Goal: Obtain resource: Obtain resource

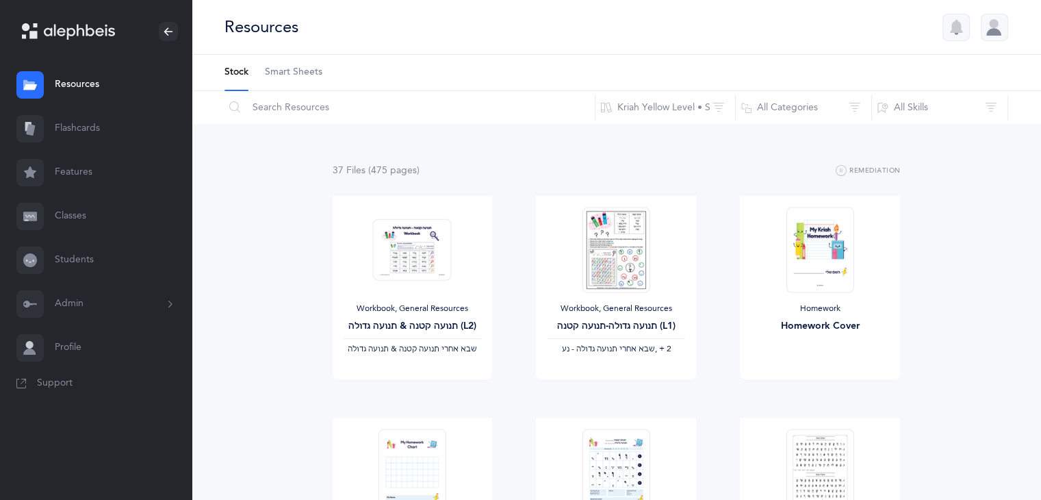
click at [74, 259] on link "Students" at bounding box center [96, 260] width 192 height 44
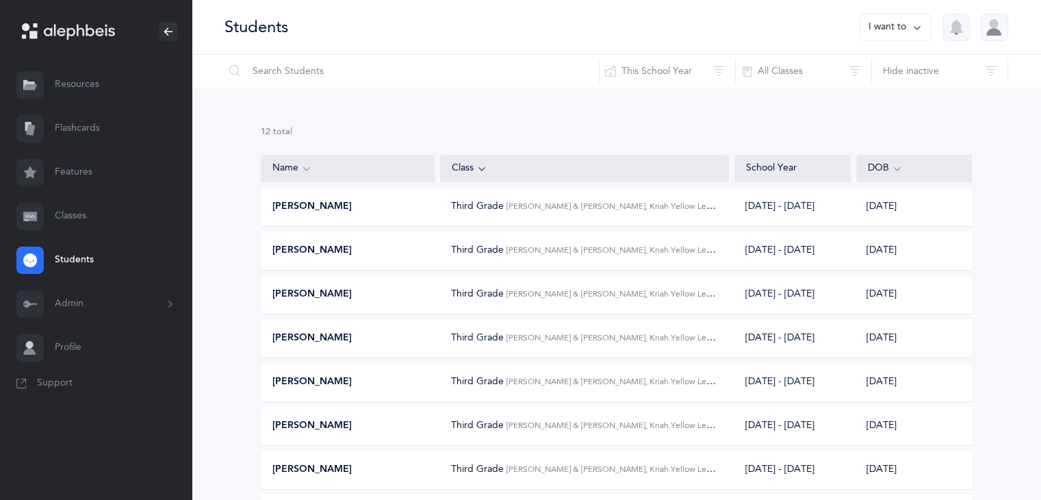
click at [90, 131] on link "Flashcards" at bounding box center [96, 129] width 192 height 44
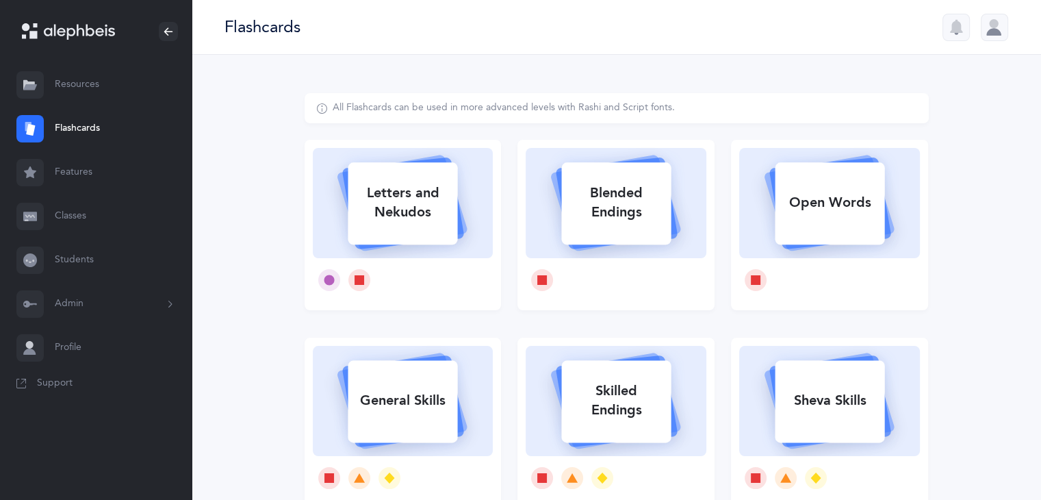
scroll to position [136, 0]
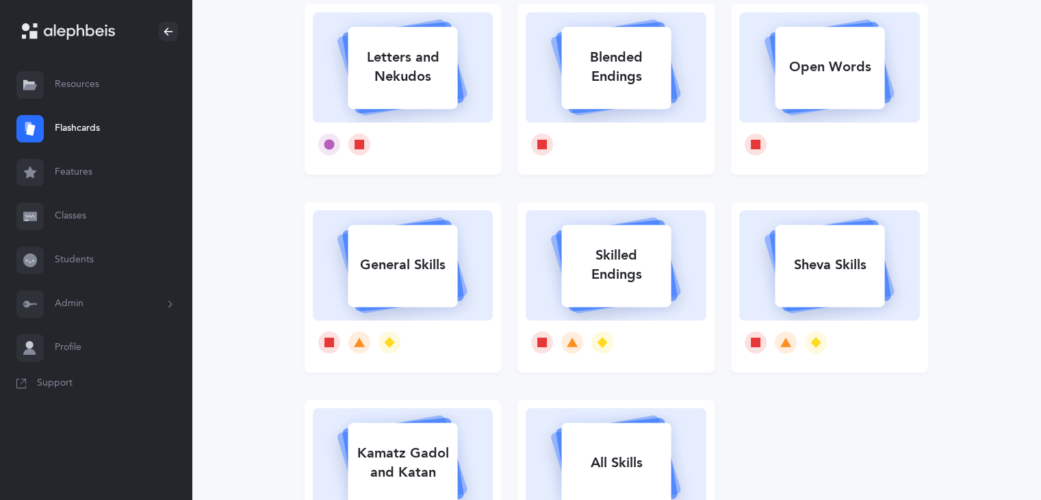
click at [436, 285] on rect at bounding box center [403, 266] width 110 height 82
select select "single"
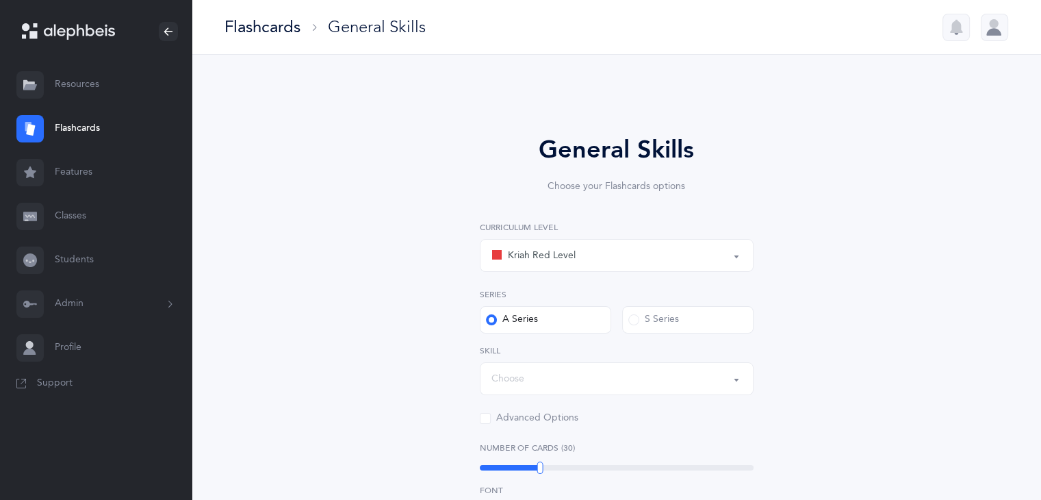
select select "Silent Letters"
select select
click at [551, 262] on div "Kriah Red Level" at bounding box center [533, 255] width 84 height 16
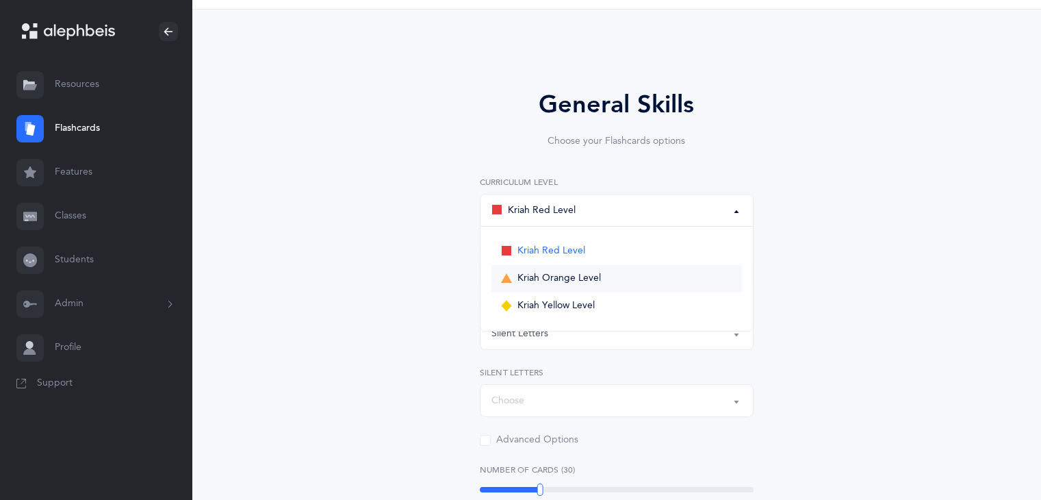
scroll to position [47, 0]
click at [581, 307] on span "Kriah Yellow Level" at bounding box center [556, 304] width 77 height 12
select select "5"
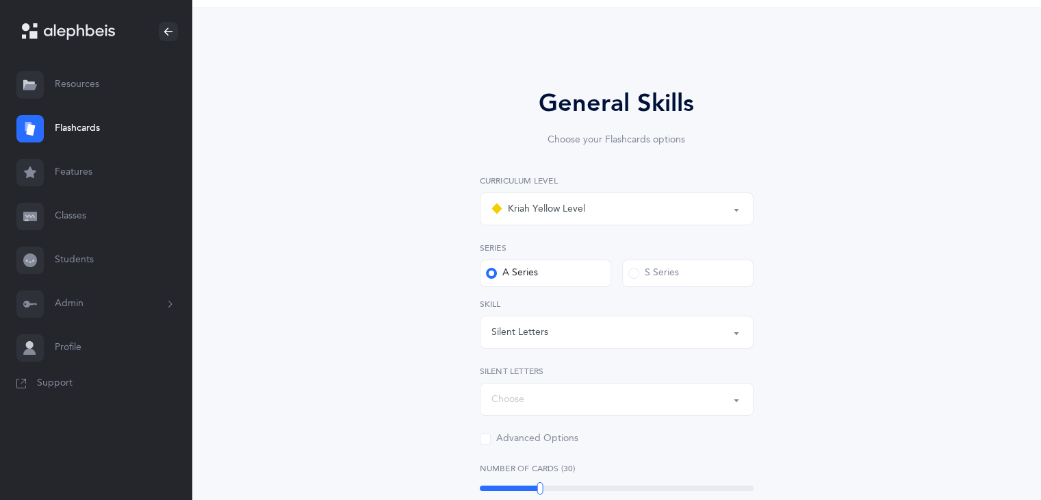
click at [658, 274] on div "S Series" at bounding box center [653, 273] width 51 height 14
click at [0, 0] on input "S Series" at bounding box center [0, 0] width 0 height 0
click at [661, 332] on div "Silent Letters" at bounding box center [616, 331] width 251 height 23
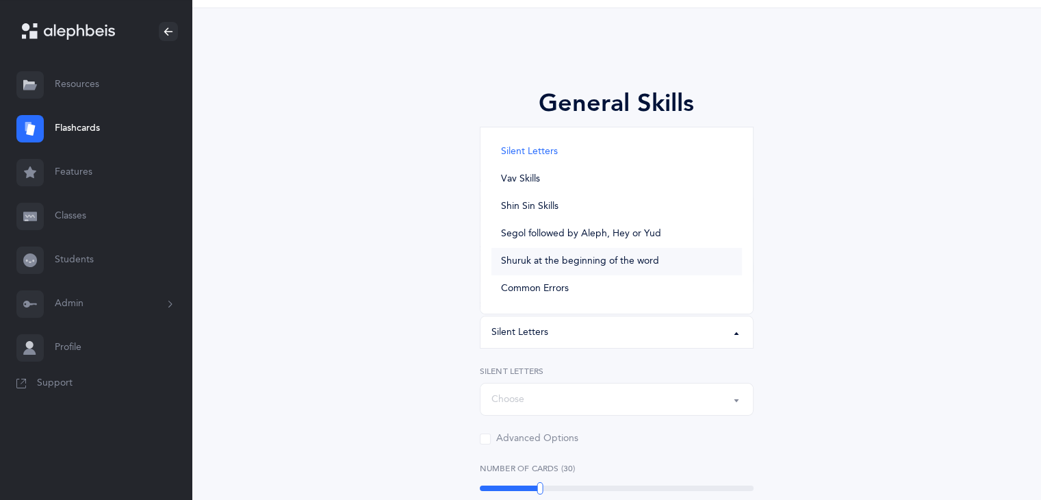
click at [622, 264] on span "Shuruk at the beginning of the word" at bounding box center [580, 261] width 158 height 12
select select "Shuruk at the beginning of the word"
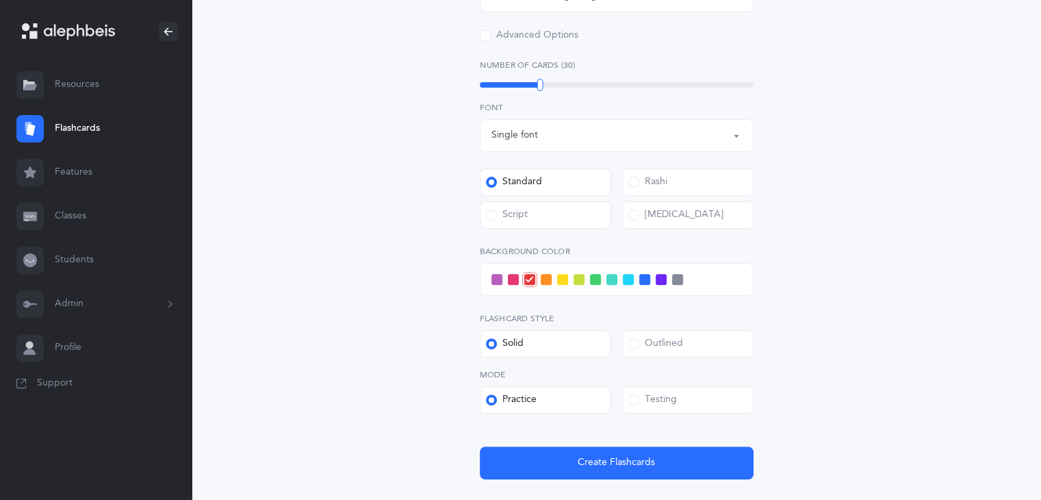
scroll to position [422, 0]
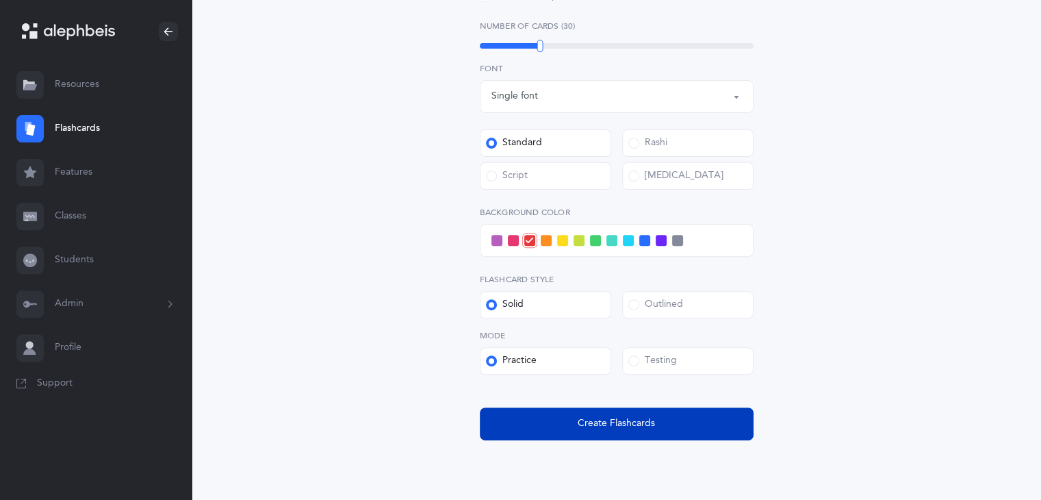
click at [654, 409] on button "Create Flashcards" at bounding box center [617, 423] width 274 height 33
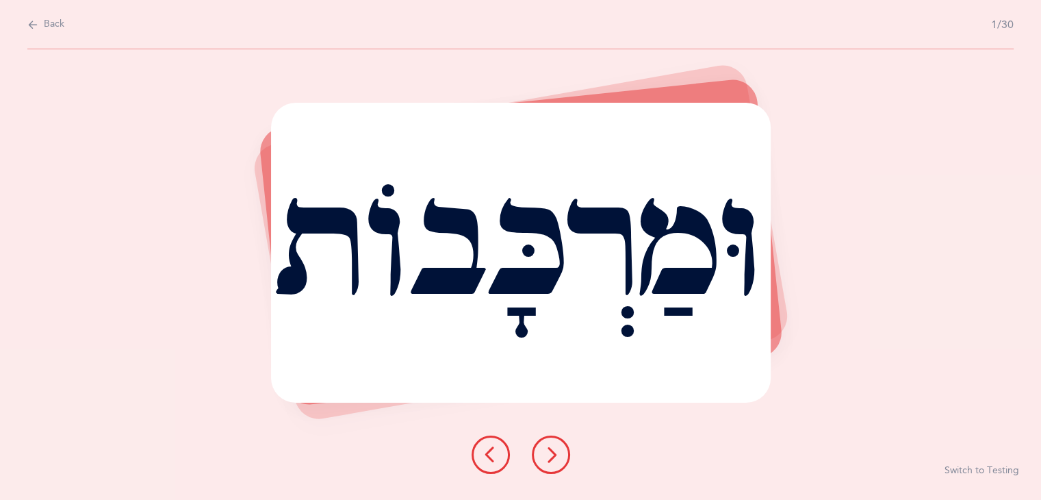
scroll to position [0, 0]
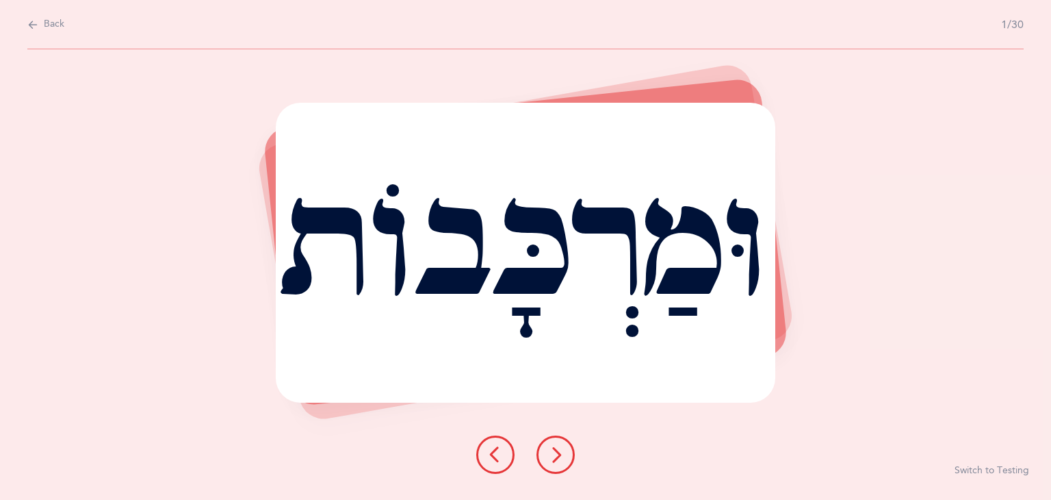
click at [553, 447] on icon at bounding box center [556, 454] width 16 height 16
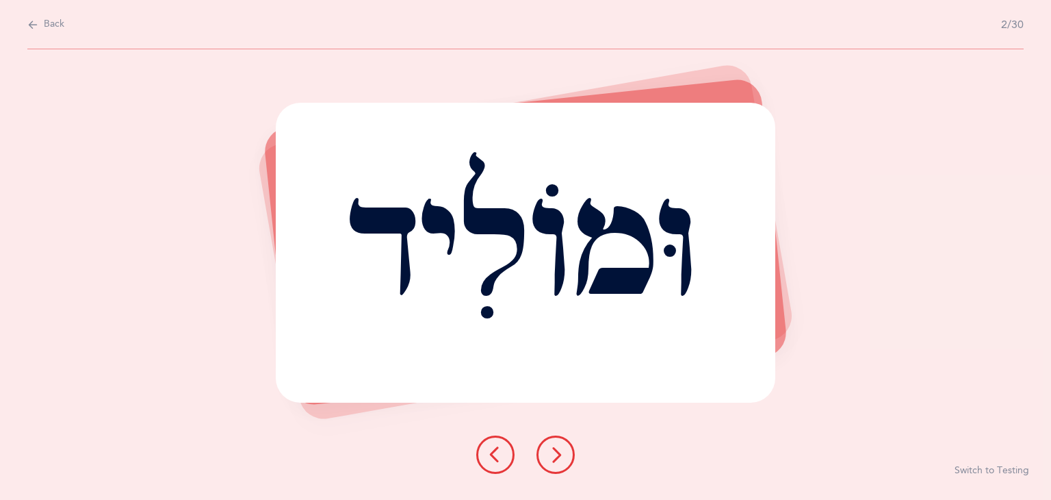
click at [553, 447] on icon at bounding box center [556, 454] width 16 height 16
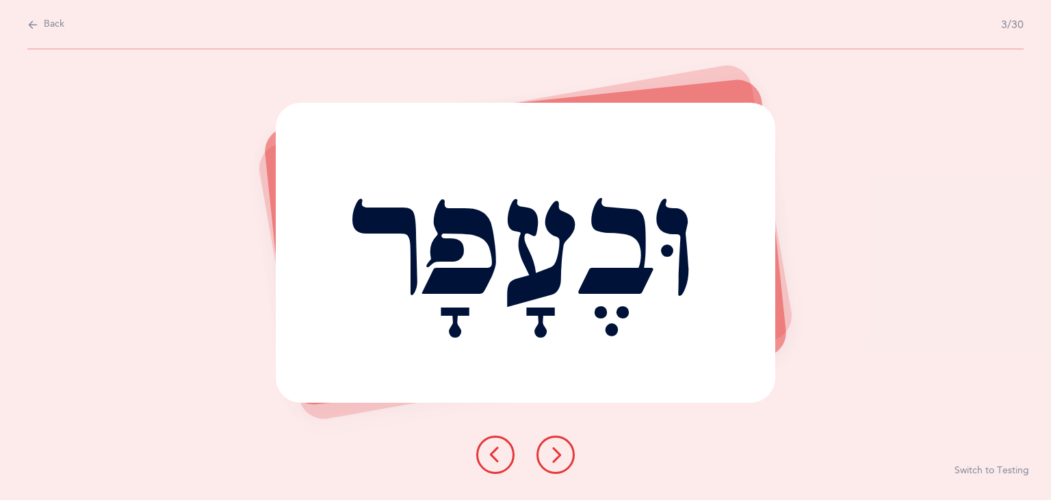
click at [553, 447] on icon at bounding box center [556, 454] width 16 height 16
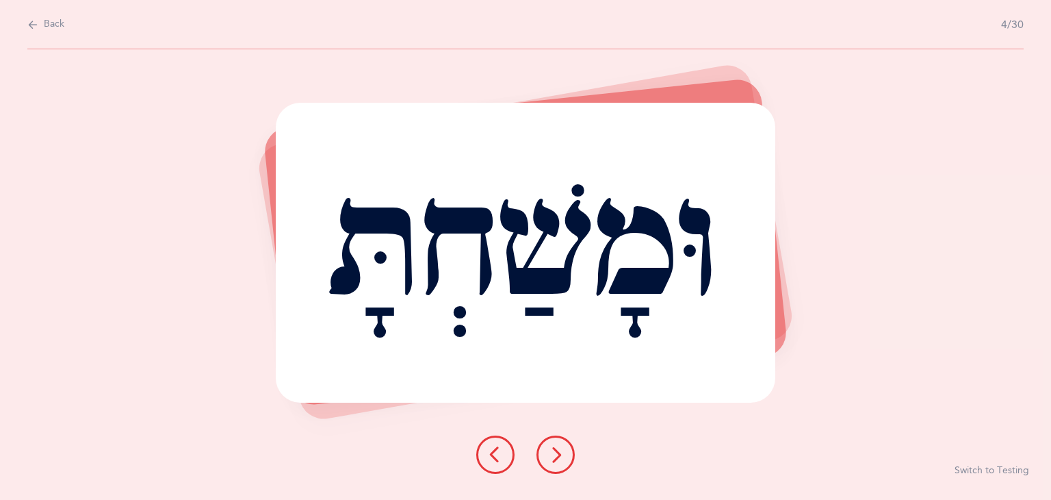
click at [553, 447] on icon at bounding box center [556, 454] width 16 height 16
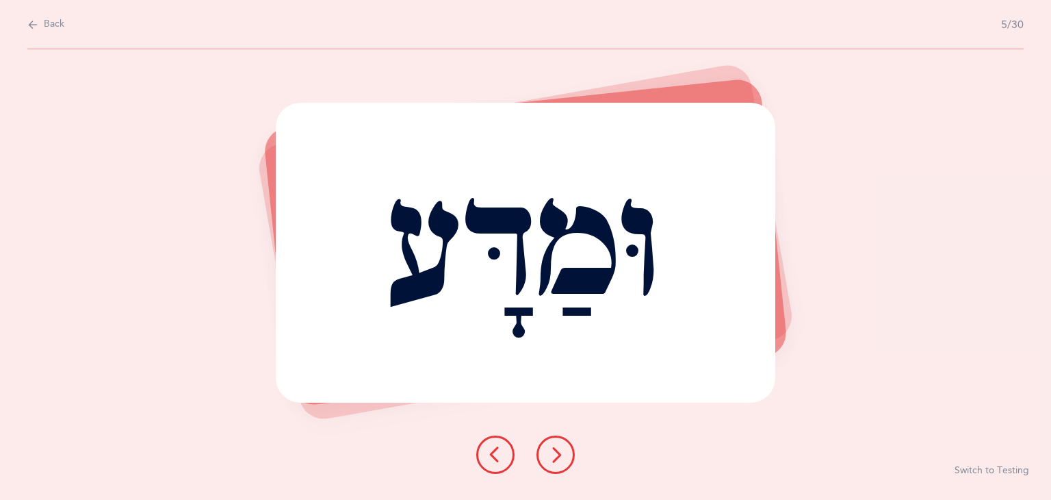
click at [34, 23] on icon at bounding box center [32, 24] width 11 height 15
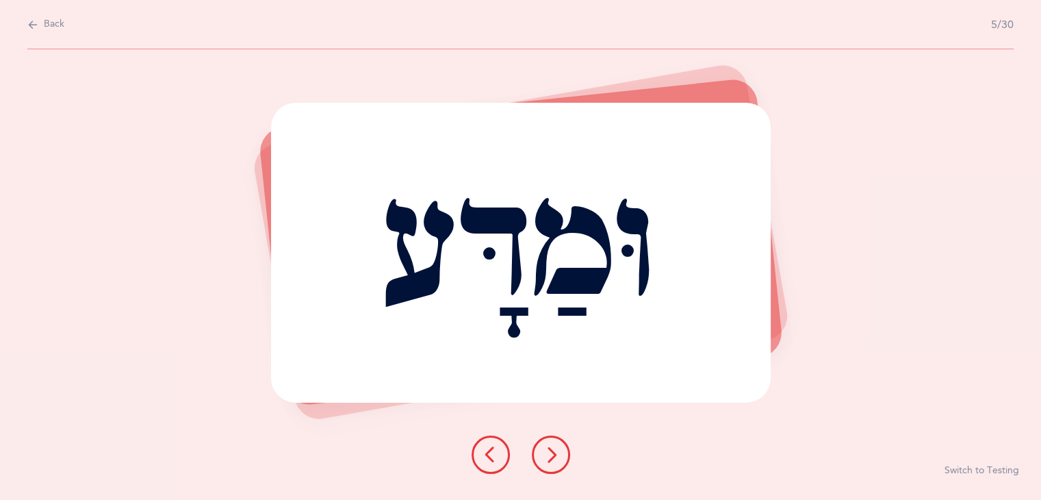
select select "5"
select select "Shuruk at the beginning of the word"
select select "single"
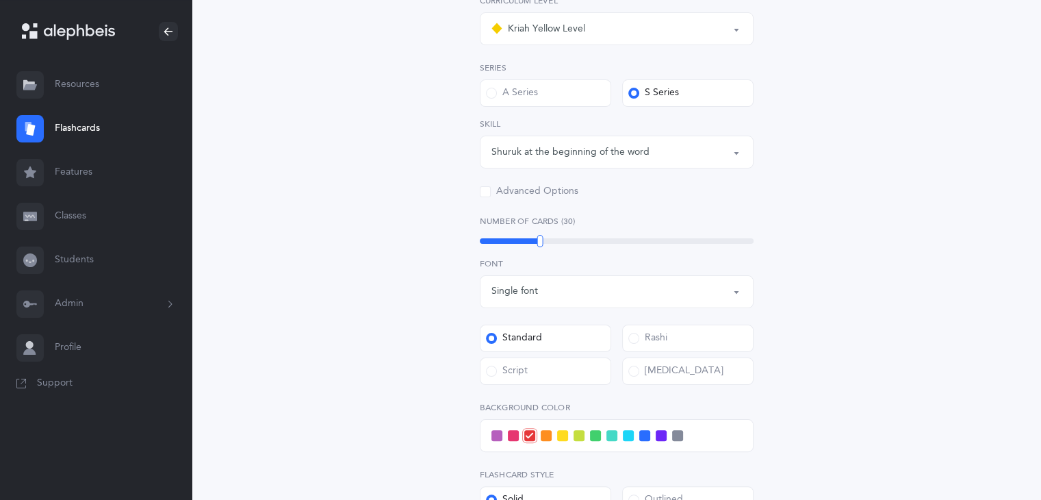
scroll to position [227, 0]
click at [654, 159] on div "Shuruk at the beginning of the word" at bounding box center [616, 151] width 251 height 23
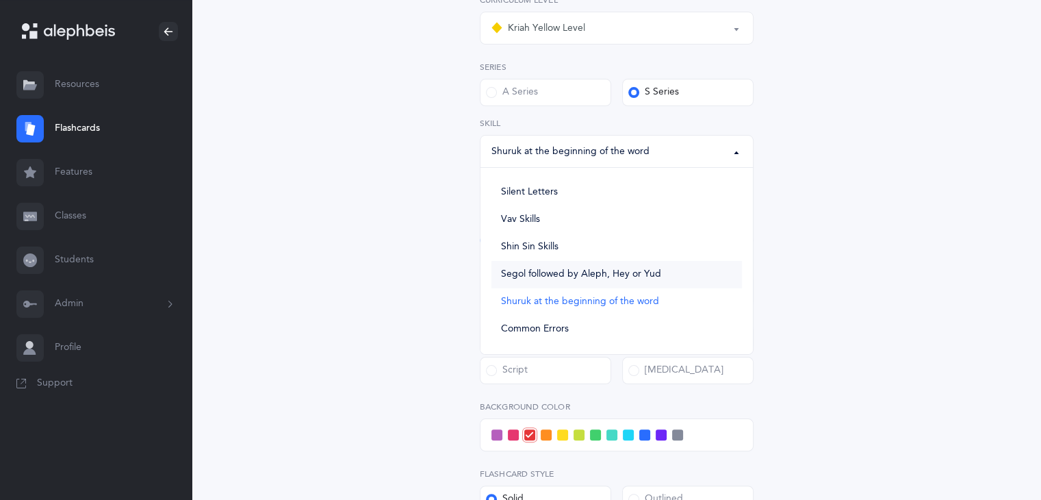
click at [630, 270] on span "Segol followed by Aleph, Hey or Yud" at bounding box center [581, 274] width 160 height 12
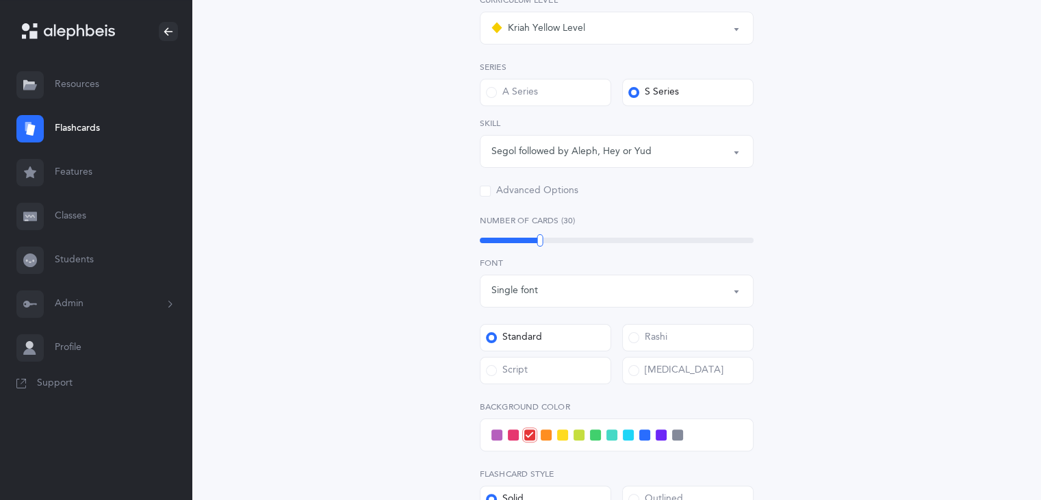
click at [604, 154] on div "Segol followed by Aleph, Hey or Yud" at bounding box center [571, 151] width 160 height 14
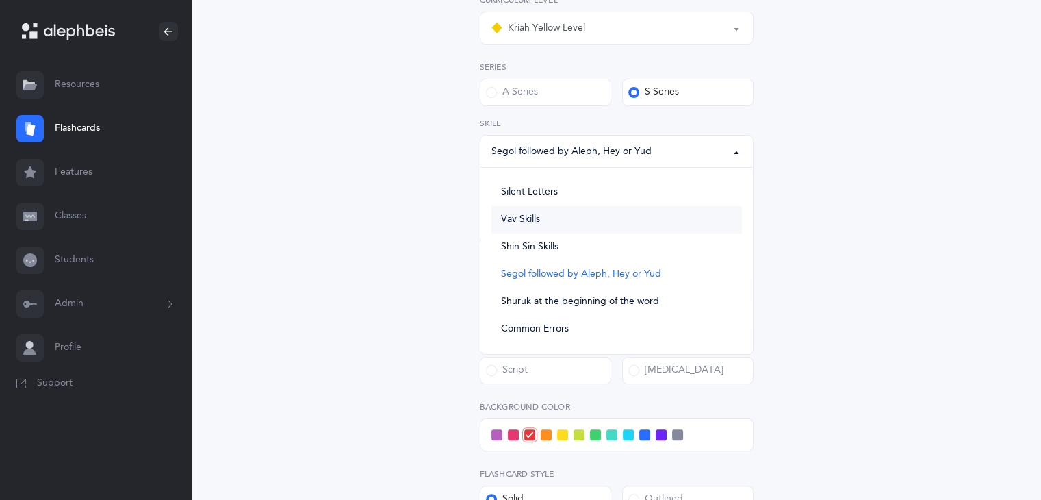
click at [585, 220] on link "Vav Skills" at bounding box center [616, 219] width 251 height 27
select select "Vav Skills"
select select
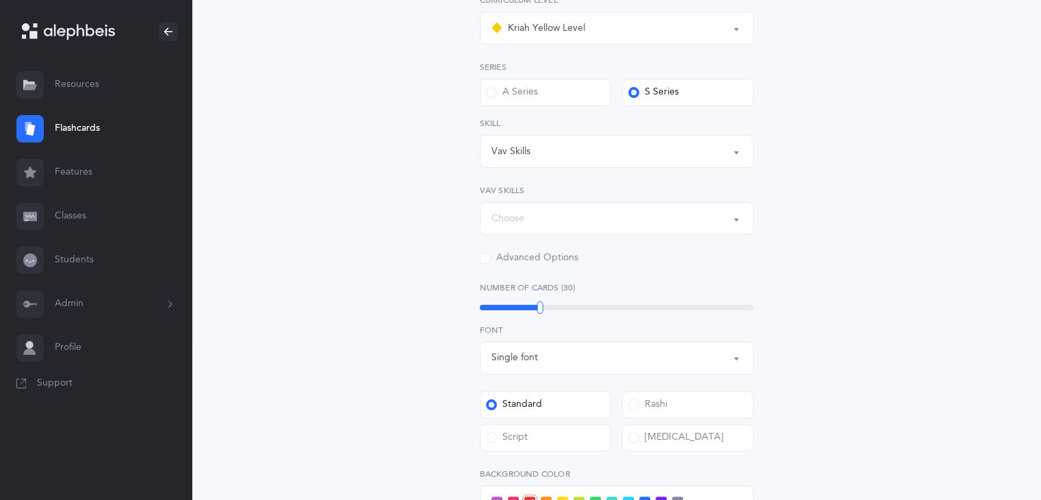
click at [594, 143] on div "Vav Skills" at bounding box center [616, 151] width 251 height 23
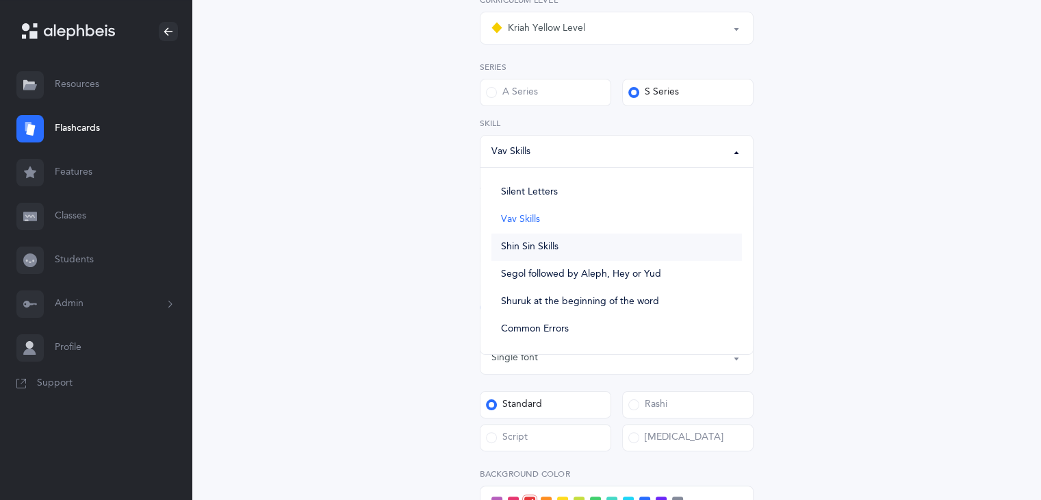
click at [594, 242] on link "Shin Sin Skills" at bounding box center [616, 246] width 251 height 27
select select "Shin Sin Skills"
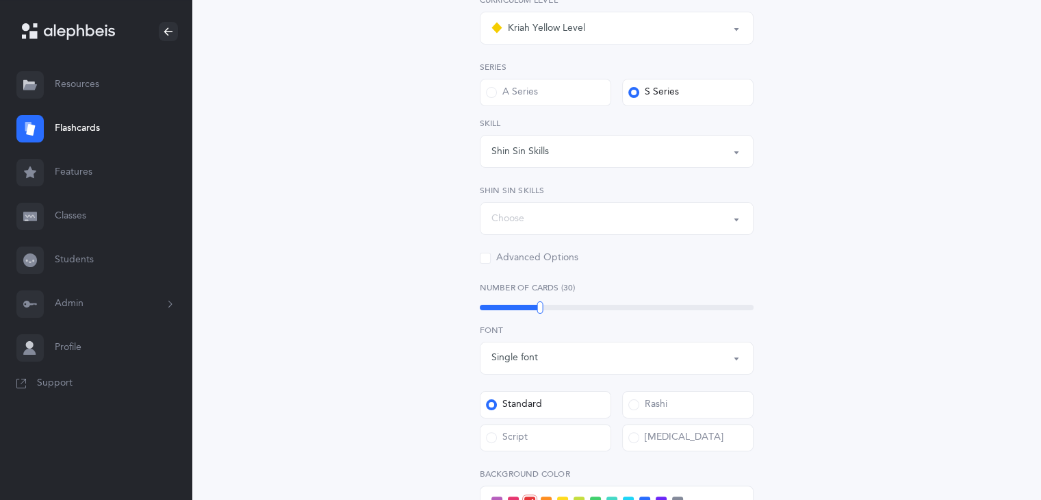
click at [639, 228] on div "Choose" at bounding box center [616, 218] width 251 height 23
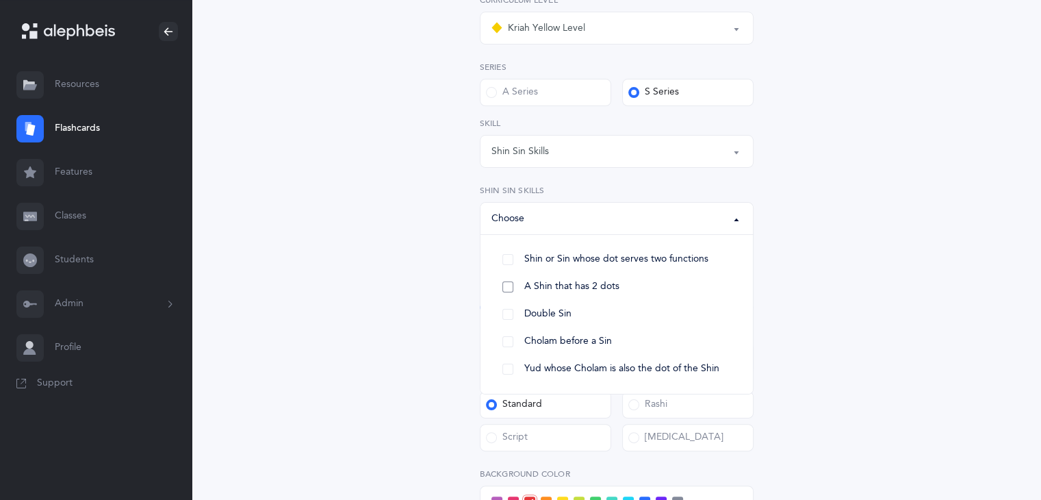
click at [635, 279] on link "A Shin that has 2 dots" at bounding box center [616, 286] width 251 height 27
select select "37"
click at [615, 311] on link "Double Sin" at bounding box center [616, 314] width 251 height 27
click at [608, 345] on span "Cholam before a Sin" at bounding box center [568, 341] width 88 height 12
click at [613, 363] on span "Yud whose Cholam is also the dot of the Shin" at bounding box center [621, 369] width 195 height 12
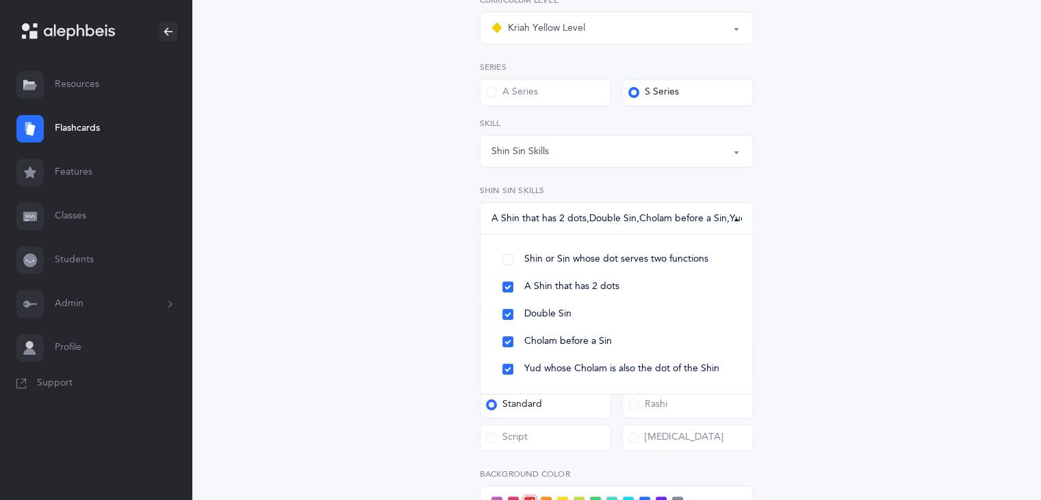
click at [827, 230] on div "General Skills Choose your Flashcards options Kriah Red Level Kriah Orange Leve…" at bounding box center [617, 311] width 624 height 891
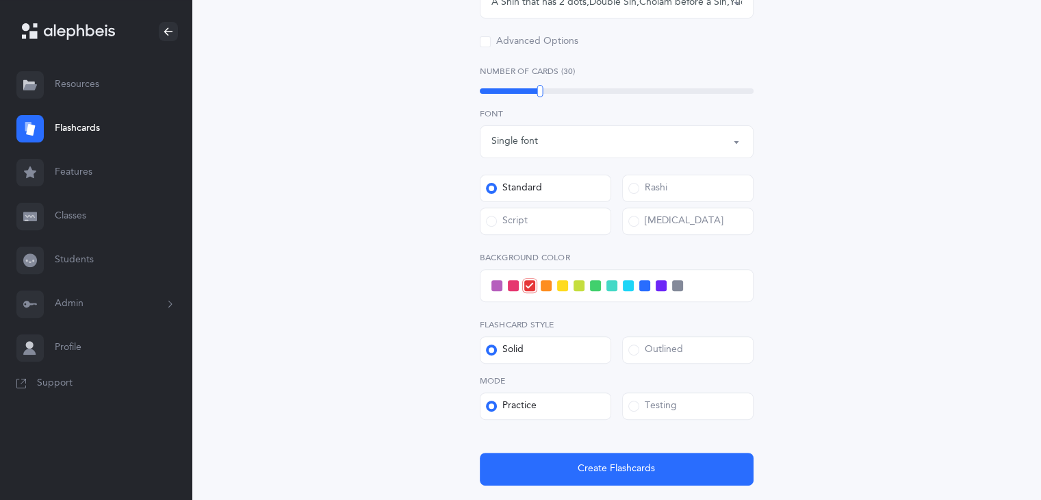
scroll to position [446, 0]
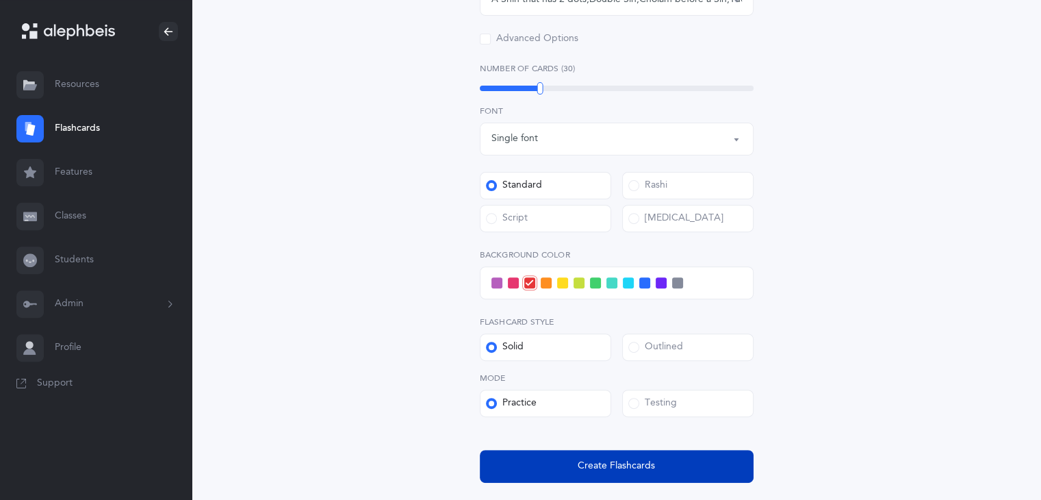
click at [562, 458] on button "Create Flashcards" at bounding box center [617, 466] width 274 height 33
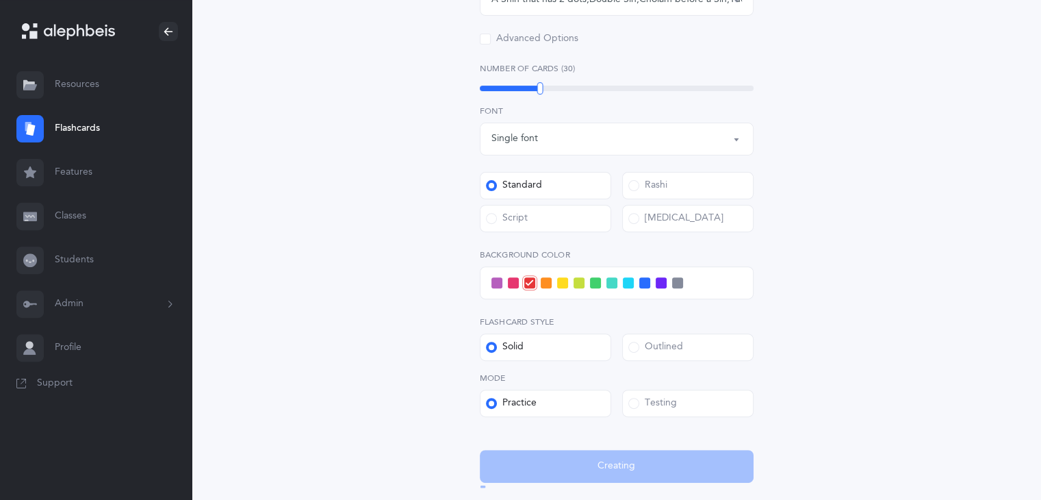
scroll to position [0, 0]
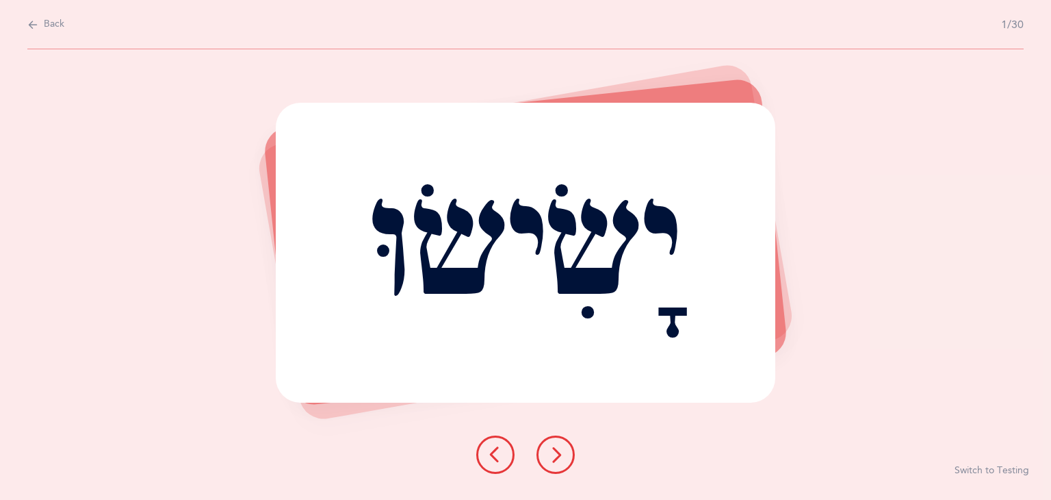
click at [562, 458] on icon at bounding box center [556, 454] width 16 height 16
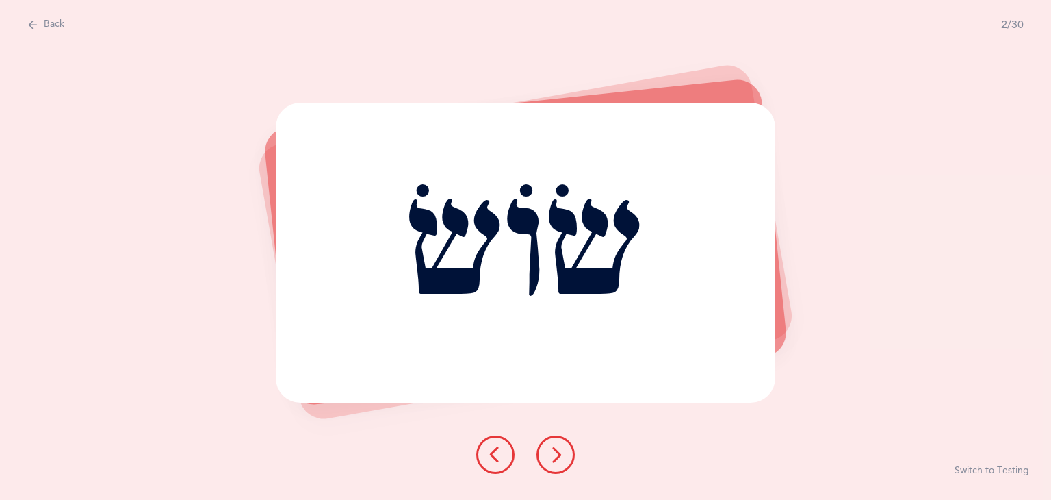
click at [562, 458] on icon at bounding box center [556, 454] width 16 height 16
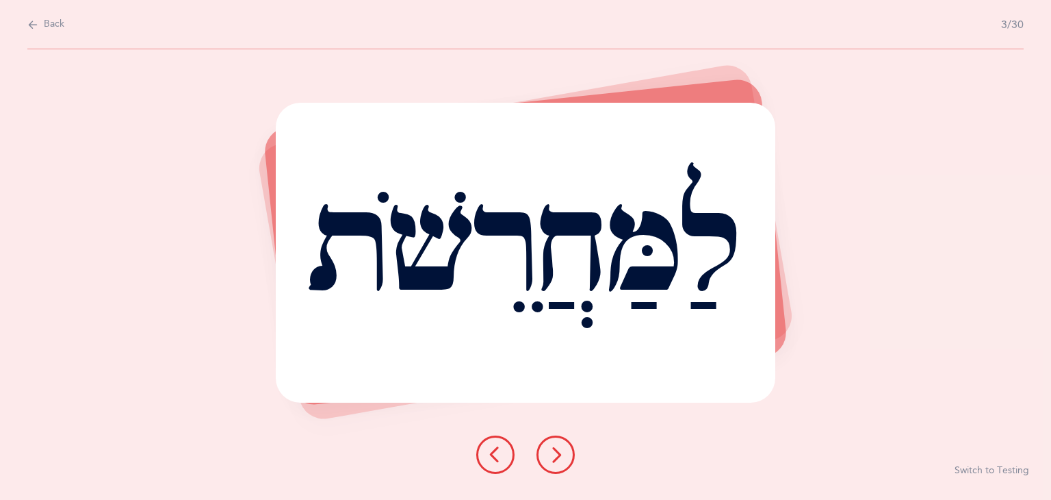
click at [562, 458] on icon at bounding box center [556, 454] width 16 height 16
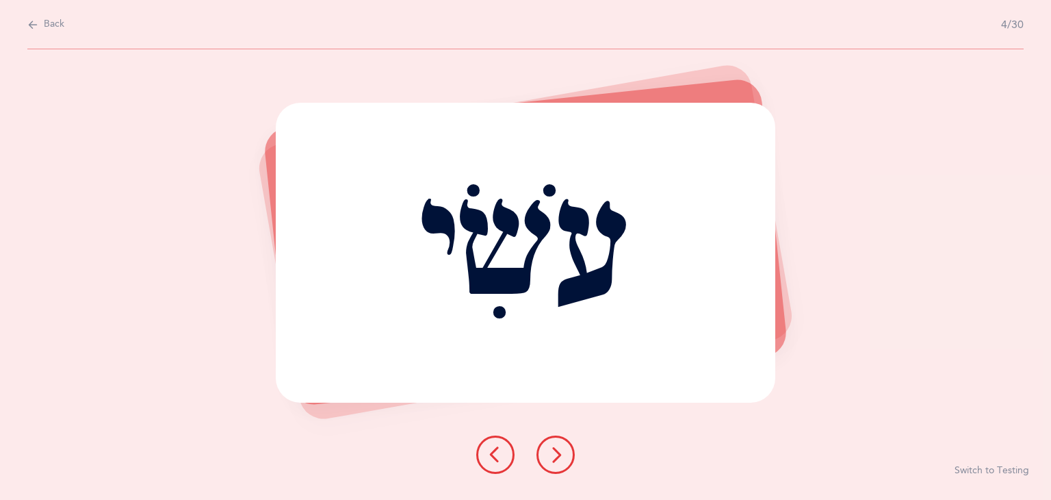
click at [45, 25] on span "Back" at bounding box center [54, 25] width 21 height 14
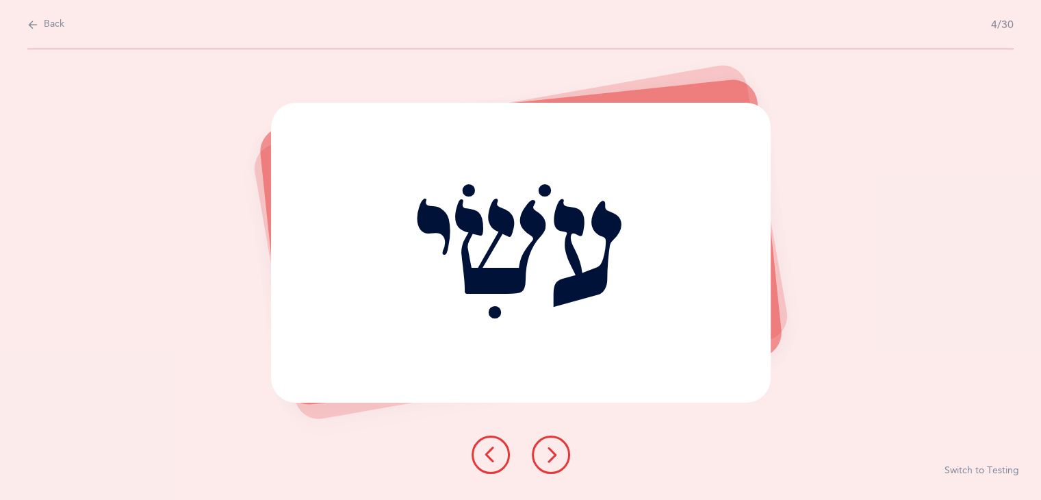
select select "5"
select select "Shin Sin Skills"
select select "37"
select select "single"
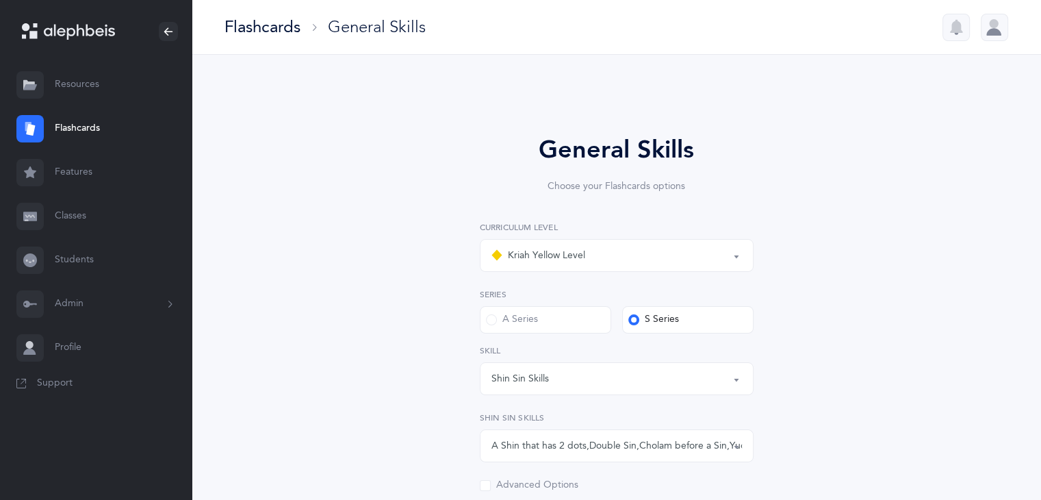
click at [97, 90] on link "Resources" at bounding box center [96, 85] width 192 height 44
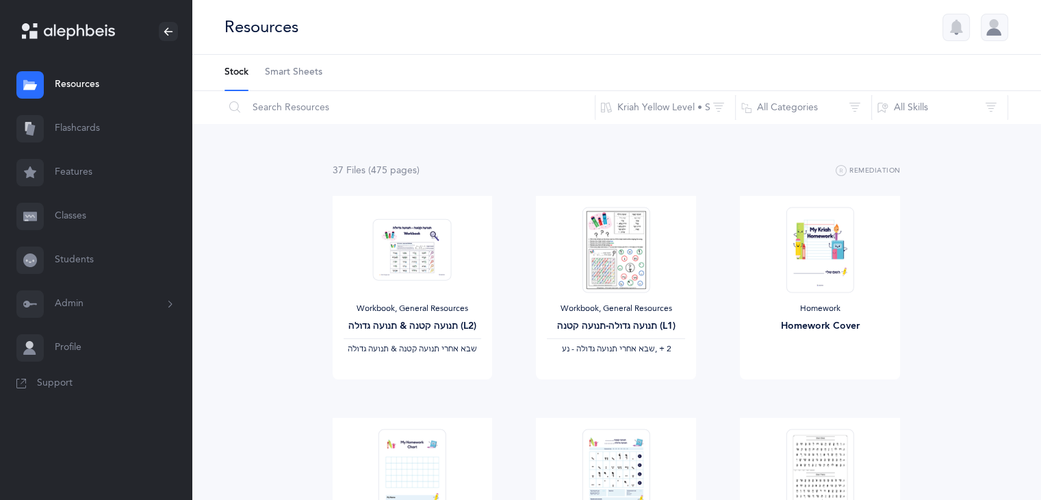
click at [294, 73] on span "Smart Sheets" at bounding box center [294, 73] width 58 height 14
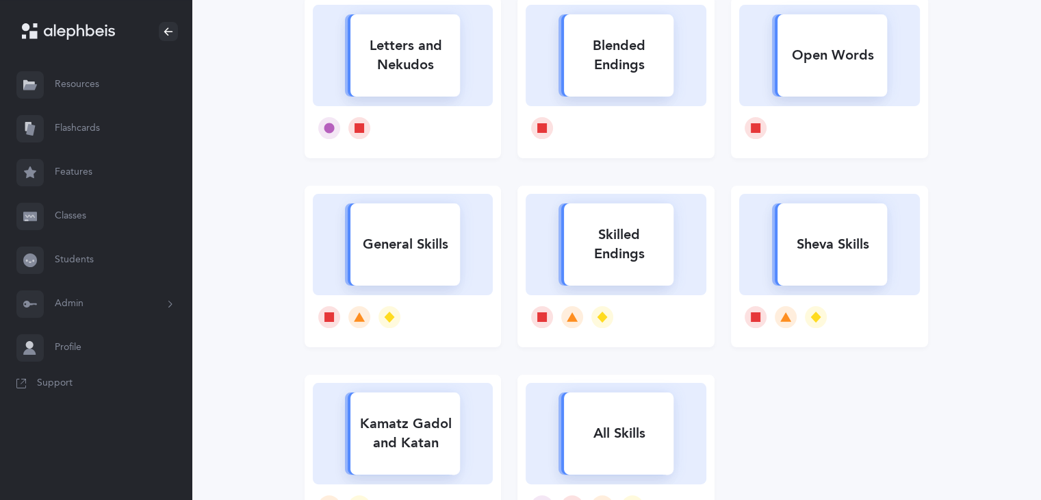
scroll to position [219, 0]
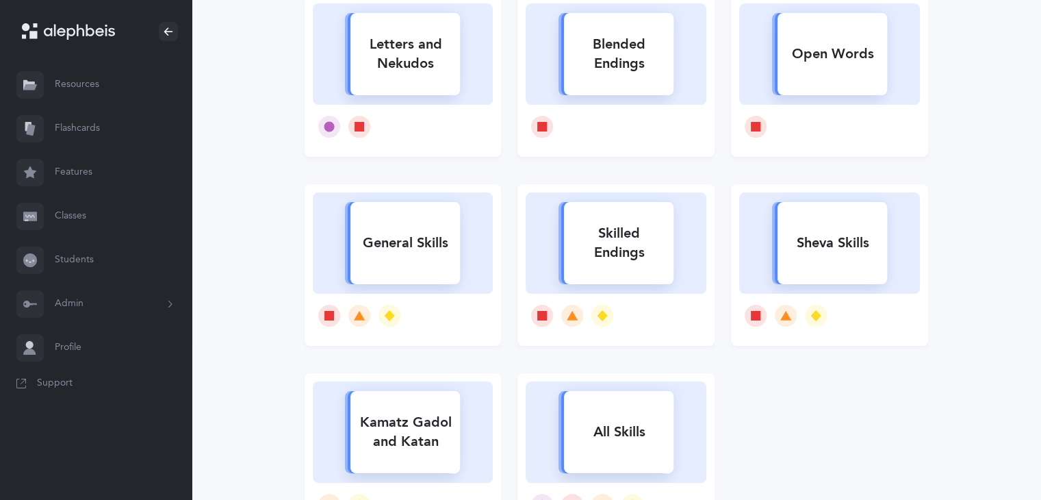
click at [646, 244] on div "Skilled Endings" at bounding box center [619, 243] width 110 height 55
select select
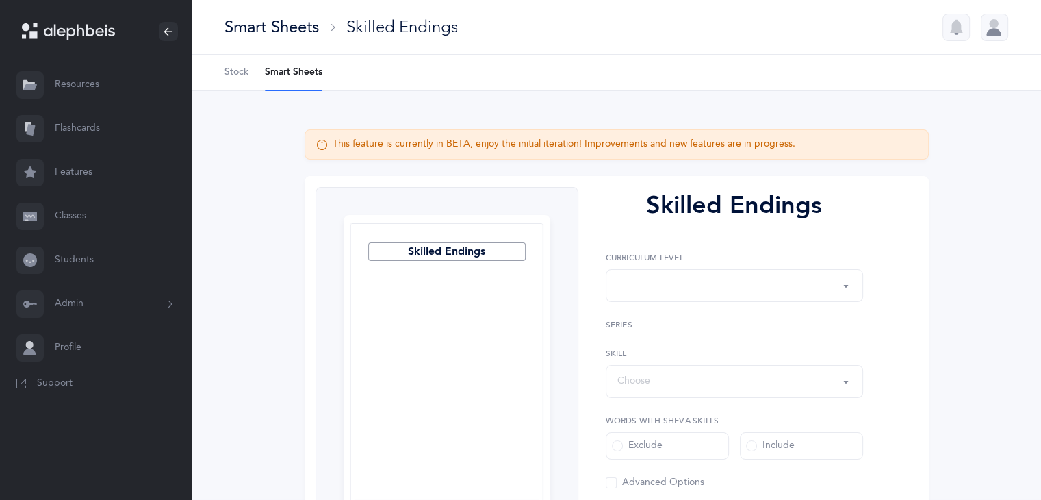
select select "1"
select select "28"
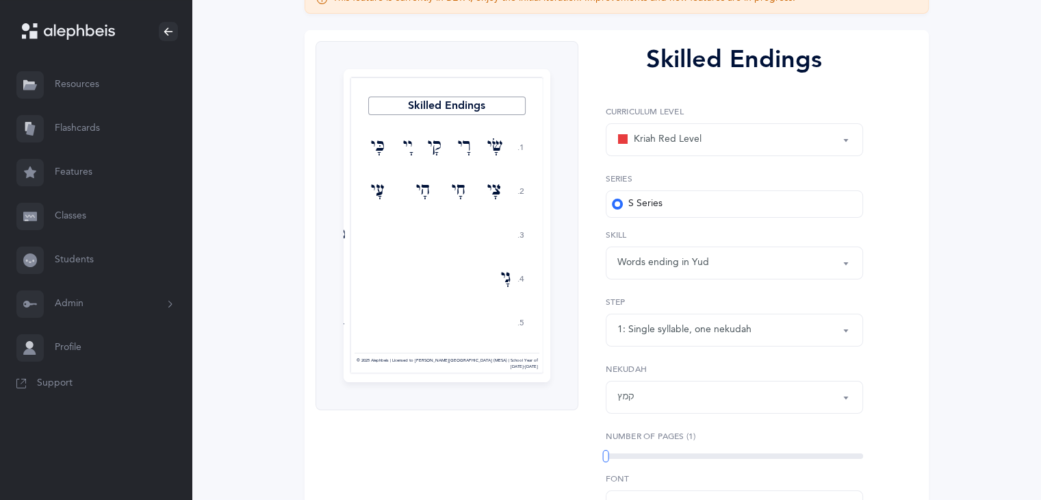
scroll to position [146, 0]
click at [693, 132] on div "Kriah Red Level" at bounding box center [659, 139] width 84 height 16
click at [687, 230] on span "Kriah Yellow Level" at bounding box center [681, 235] width 77 height 12
select select "5"
select select "28"
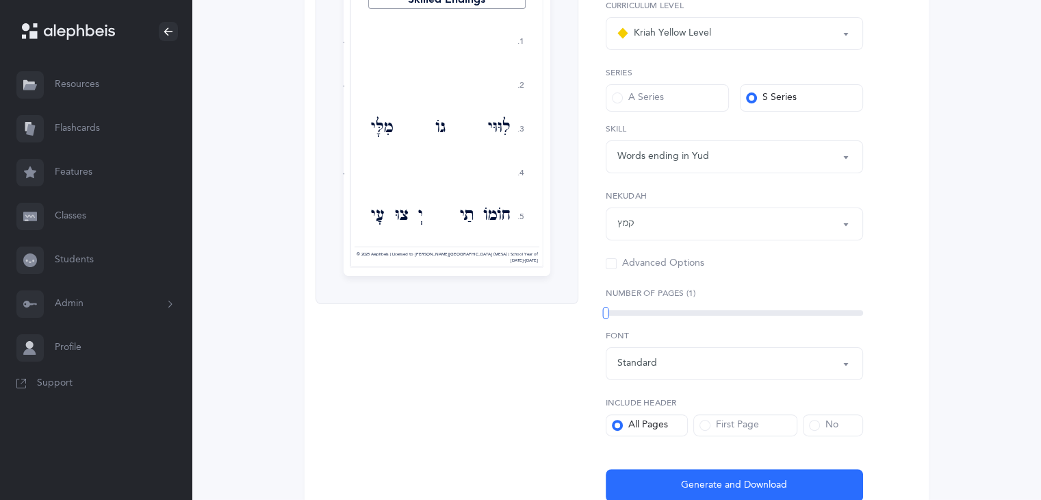
scroll to position [253, 0]
click at [832, 212] on div "קמץ" at bounding box center [734, 222] width 234 height 23
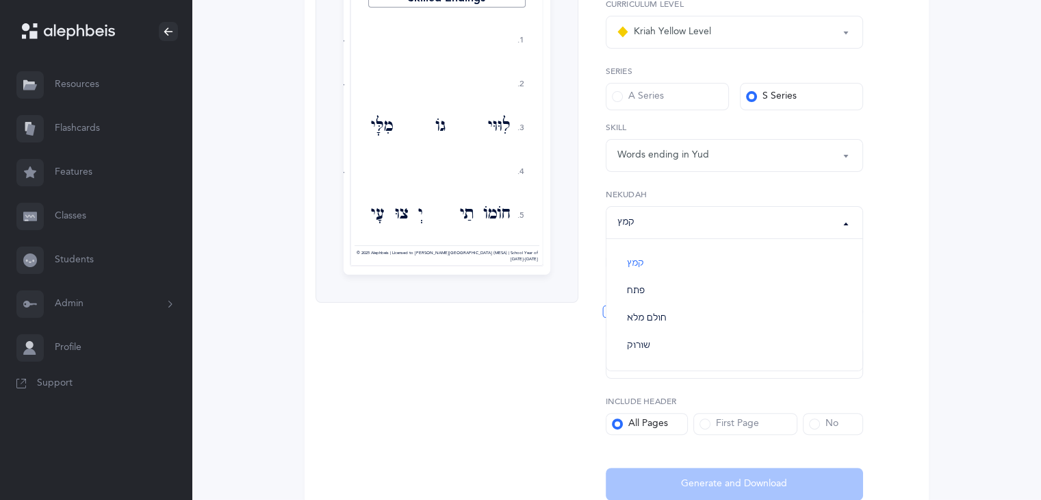
drag, startPoint x: 804, startPoint y: 264, endPoint x: 756, endPoint y: 344, distance: 93.7
click at [756, 344] on ul "קמץ פתח חולם מלא שורוק" at bounding box center [734, 304] width 256 height 131
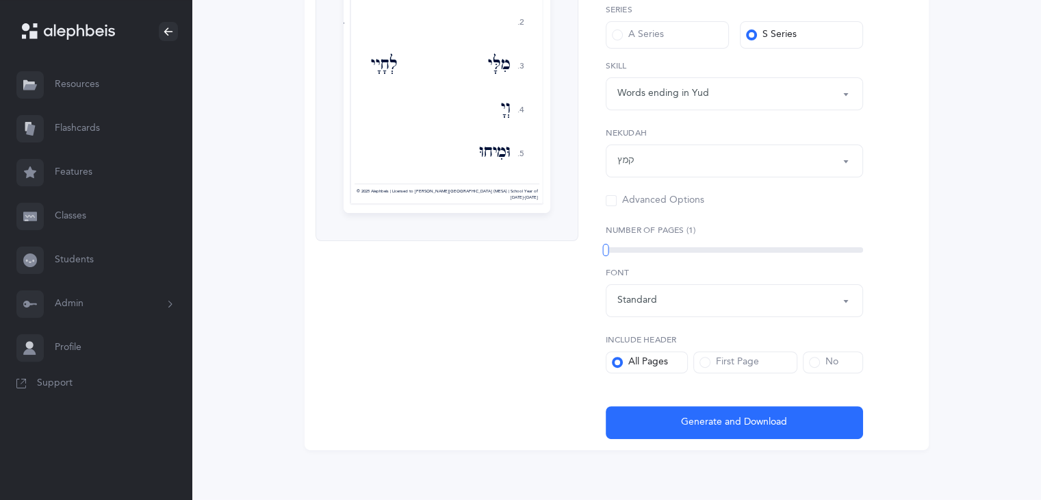
scroll to position [316, 0]
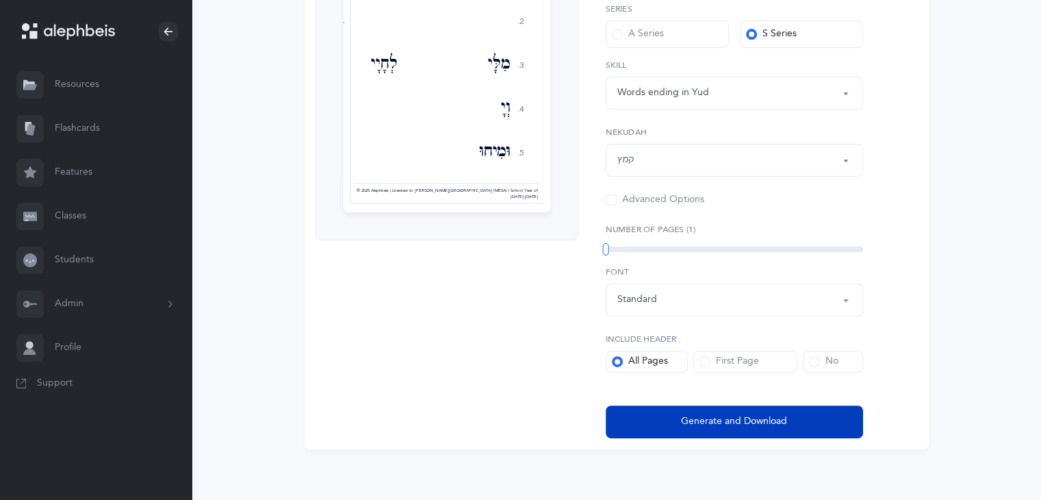
click at [801, 426] on button "Generate and Download" at bounding box center [734, 421] width 257 height 33
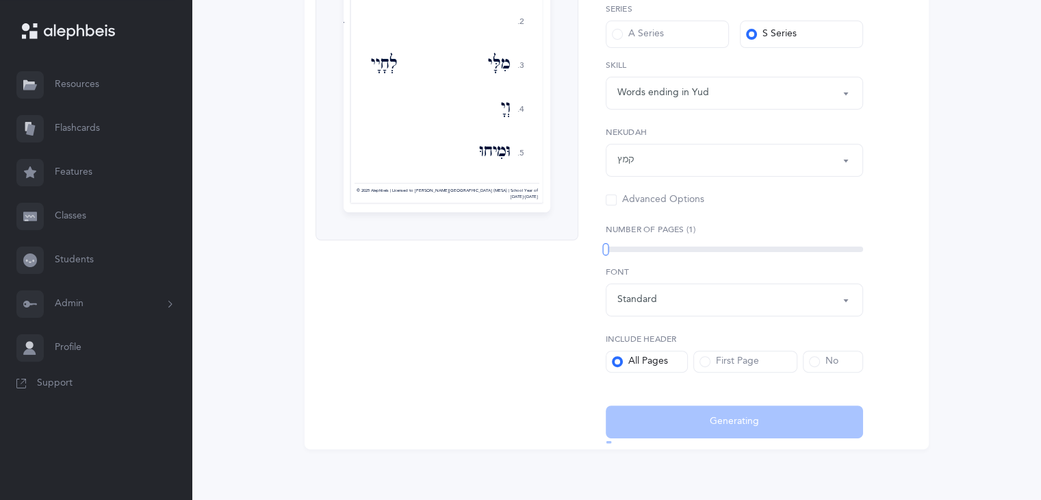
select select "5"
select select "1"
select select "28"
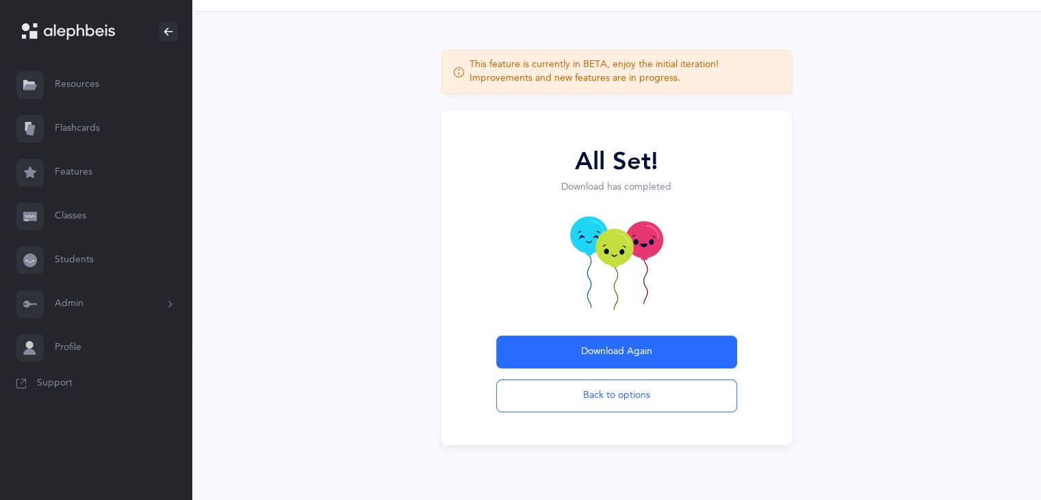
scroll to position [43, 0]
click at [121, 261] on link "Students" at bounding box center [96, 260] width 192 height 44
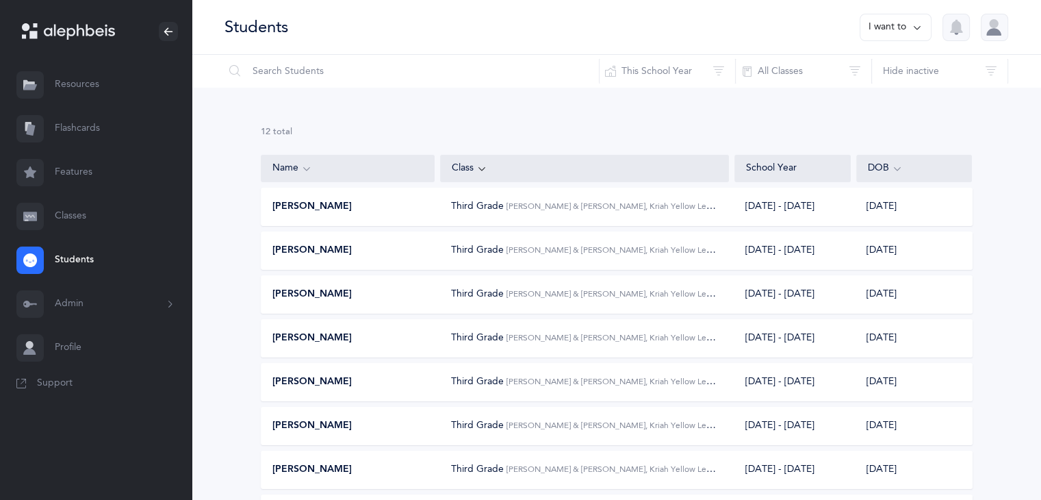
click at [455, 209] on span "Third Grade" at bounding box center [477, 206] width 53 height 11
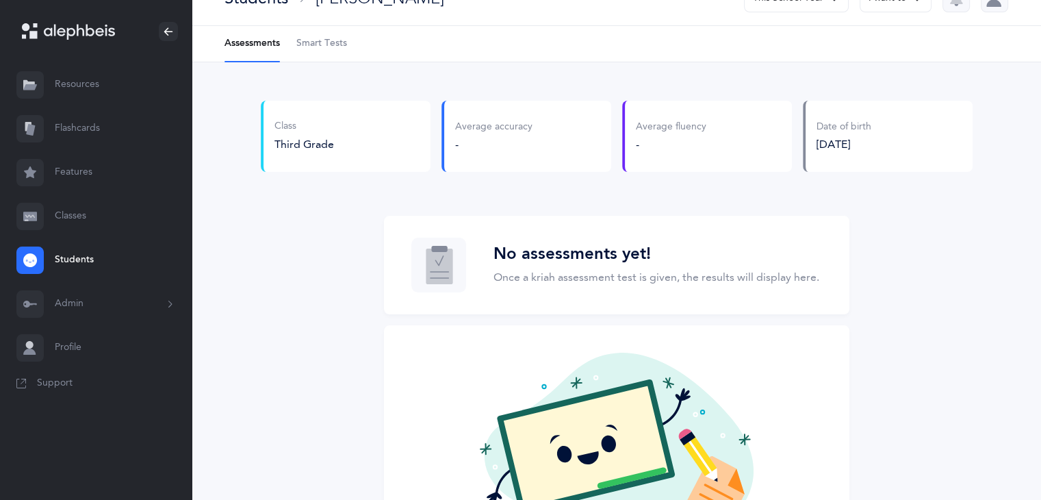
scroll to position [29, 0]
